Goal: Task Accomplishment & Management: Manage account settings

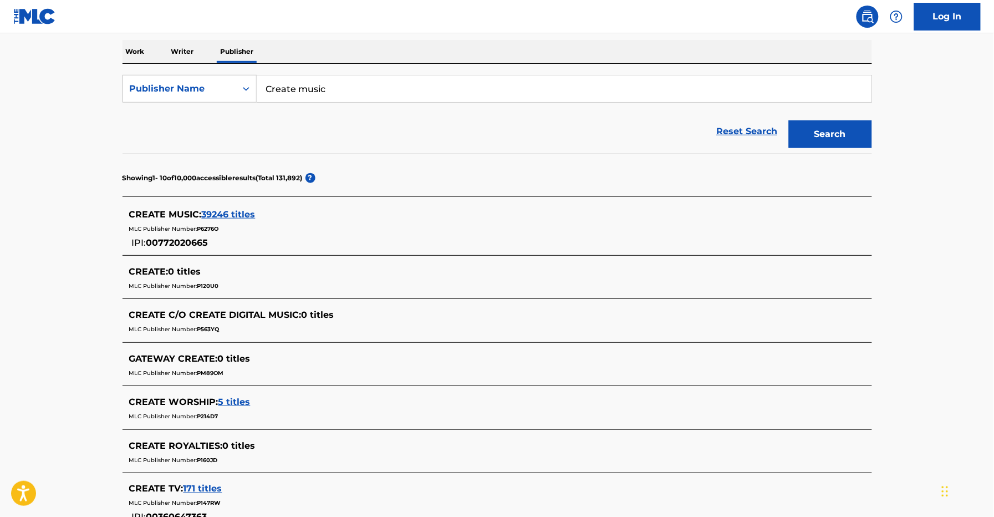
scroll to position [172, 0]
click at [225, 213] on span "39246 titles" at bounding box center [229, 214] width 54 height 11
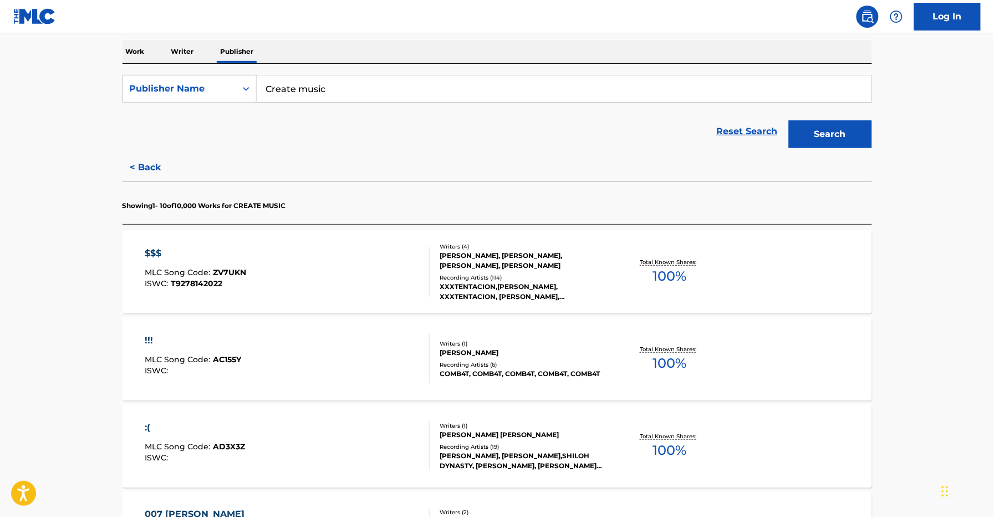
click at [355, 284] on div "$$$ MLC Song Code : ZV7UKN ISWC : T9278142022" at bounding box center [287, 272] width 285 height 50
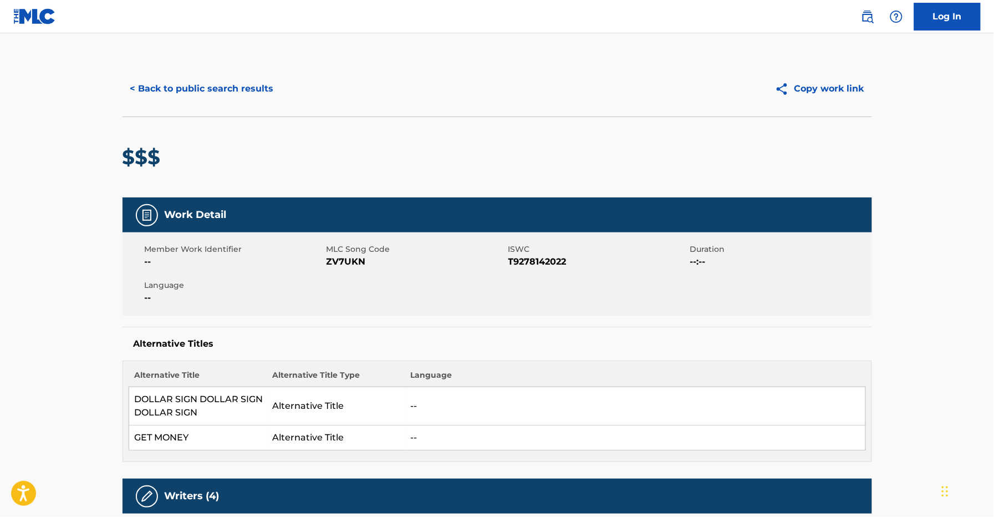
click at [950, 18] on link "Log In" at bounding box center [947, 17] width 67 height 28
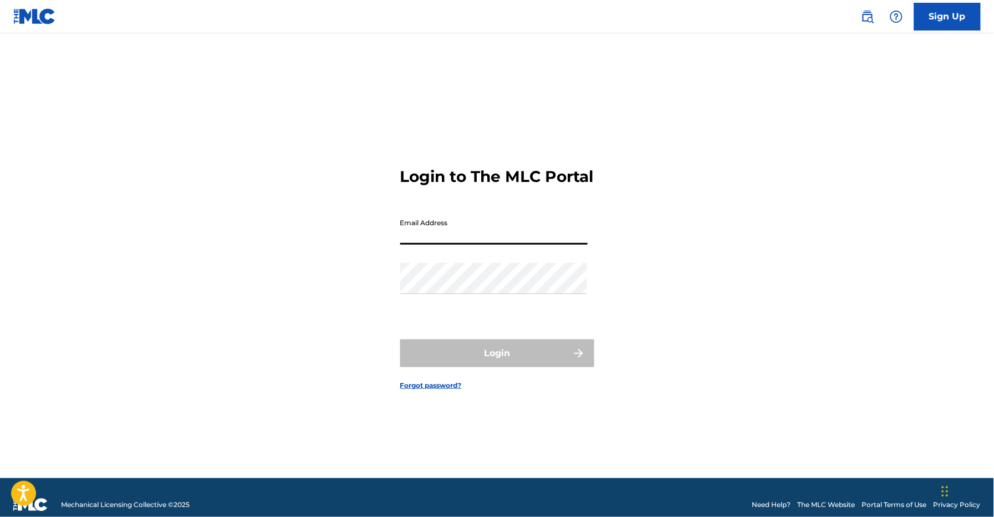
click at [502, 235] on input "Email Address" at bounding box center [493, 229] width 187 height 32
type input "[EMAIL_ADDRESS][DOMAIN_NAME]"
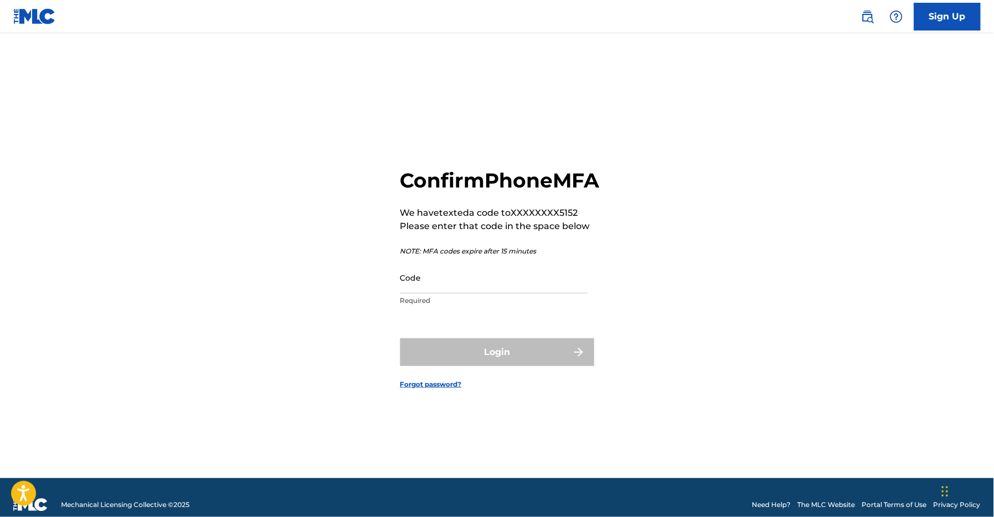
drag, startPoint x: 435, startPoint y: 283, endPoint x: 421, endPoint y: 281, distance: 14.0
click at [435, 284] on input "Code" at bounding box center [493, 278] width 187 height 32
type input "d"
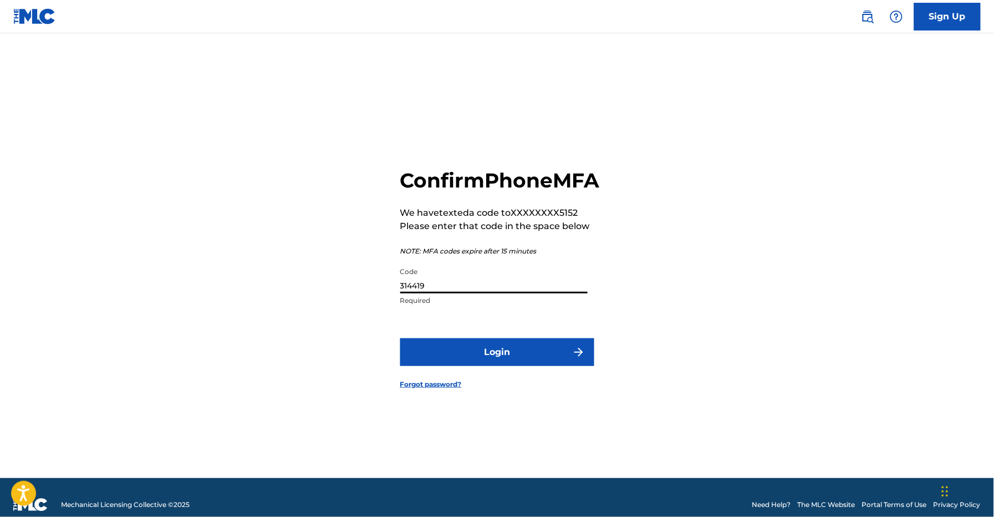
type input "314419"
click at [529, 366] on button "Login" at bounding box center [497, 352] width 194 height 28
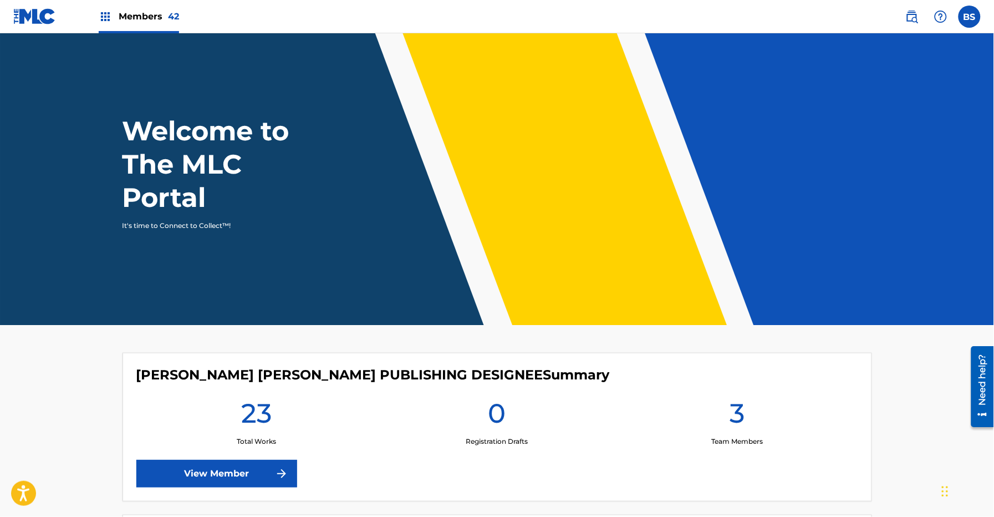
scroll to position [1, 0]
